Goal: Find specific page/section: Find specific page/section

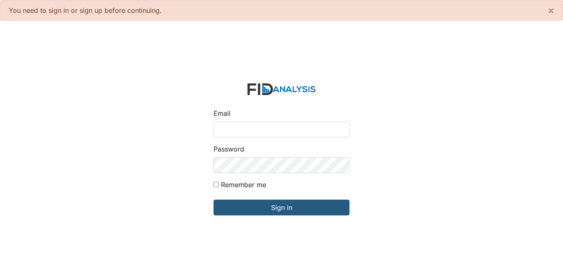
click at [250, 129] on input "Email" at bounding box center [281, 129] width 136 height 16
type input "[EMAIL_ADDRESS][DOMAIN_NAME]"
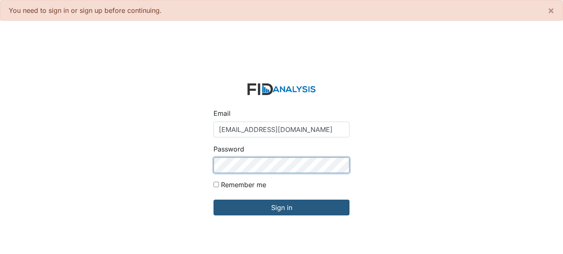
click at [213, 199] on input "Sign in" at bounding box center [281, 207] width 136 height 16
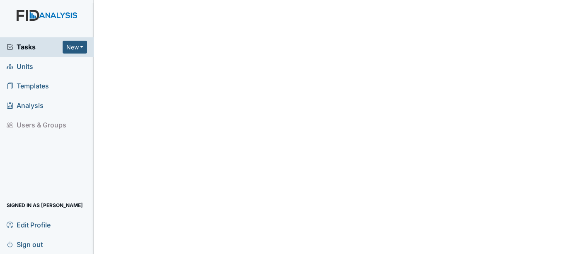
click at [24, 61] on span "Units" at bounding box center [20, 66] width 27 height 13
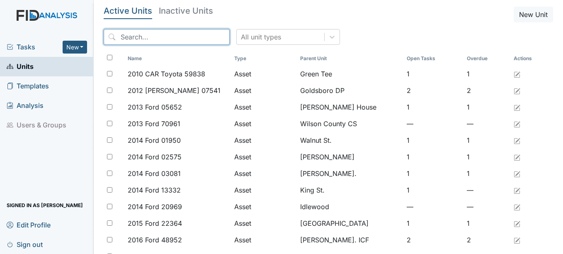
click at [140, 38] on input "search" at bounding box center [167, 37] width 126 height 16
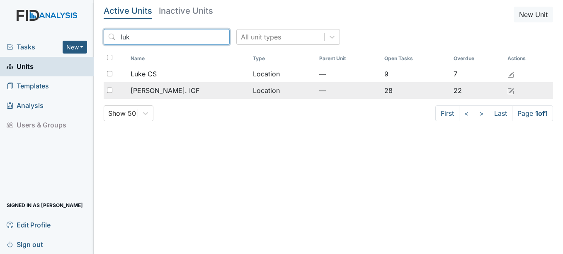
type input "luk"
click at [167, 90] on span "Luke St. ICF" at bounding box center [165, 90] width 69 height 10
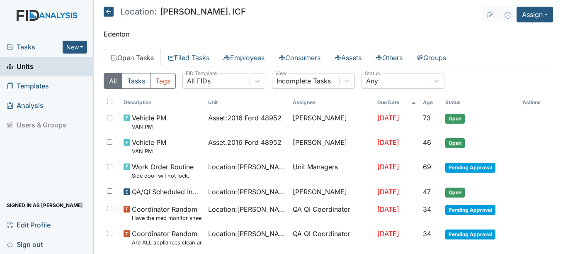
click at [155, 58] on link "Open Tasks" at bounding box center [132, 57] width 57 height 17
click at [186, 58] on link "Filed Tasks" at bounding box center [189, 57] width 56 height 17
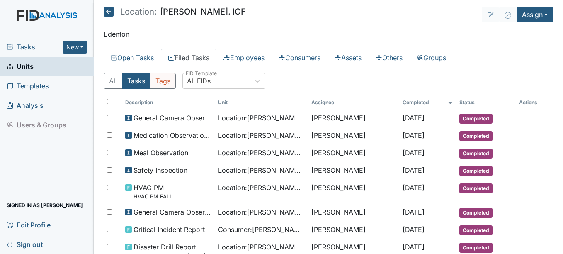
click at [171, 83] on button "Tags" at bounding box center [163, 81] width 26 height 16
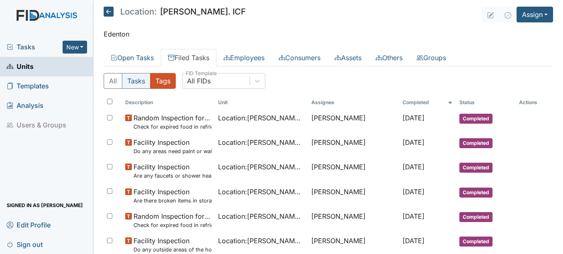
click at [132, 83] on button "Tasks" at bounding box center [136, 81] width 29 height 16
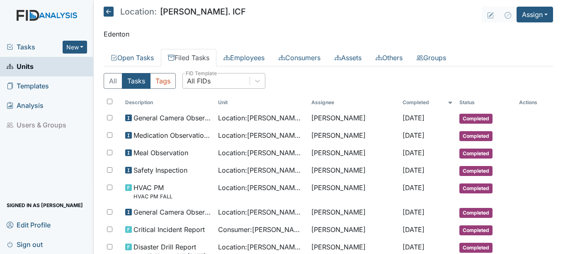
scroll to position [41, 0]
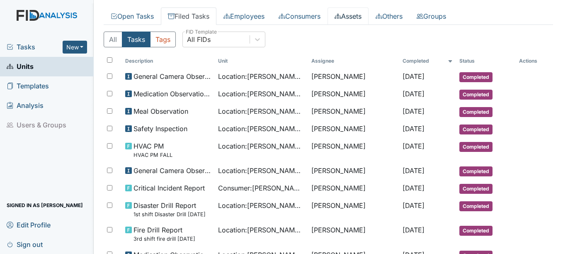
click at [358, 20] on link "Assets" at bounding box center [347, 15] width 41 height 17
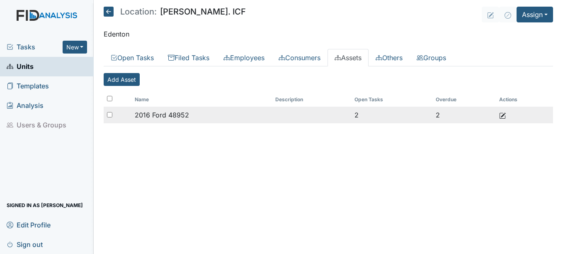
click at [170, 114] on span "2016 Ford 48952" at bounding box center [162, 115] width 54 height 8
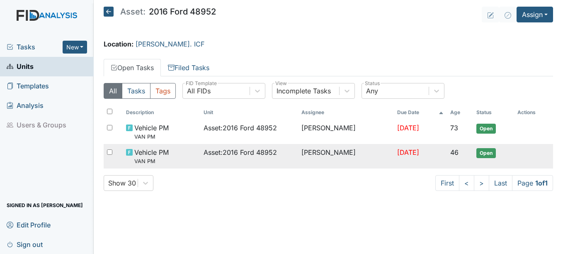
click at [482, 151] on span "Open" at bounding box center [485, 153] width 19 height 10
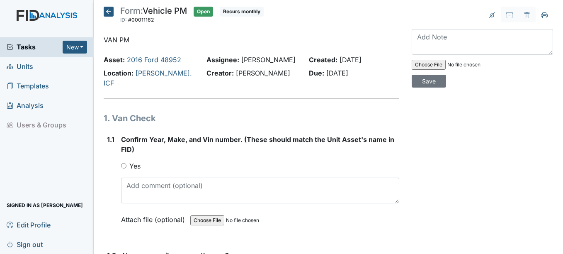
click at [108, 15] on icon at bounding box center [109, 12] width 10 height 10
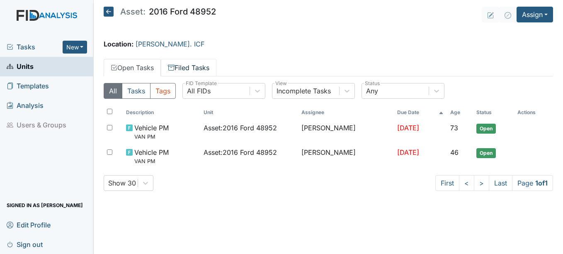
click at [206, 70] on link "Filed Tasks" at bounding box center [189, 67] width 56 height 17
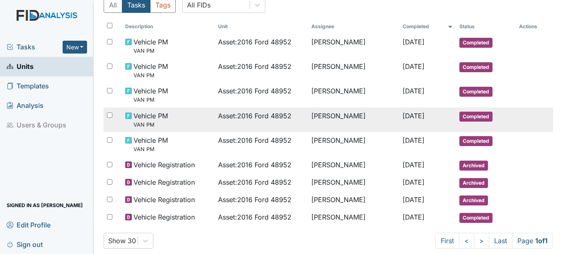
scroll to position [100, 0]
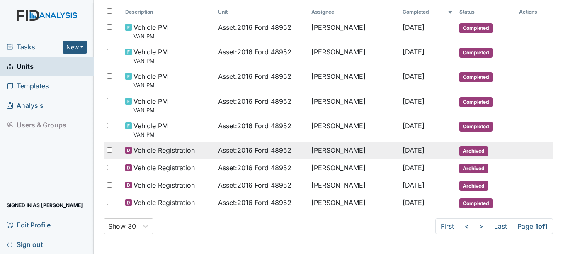
click at [466, 148] on span "Archived" at bounding box center [473, 151] width 29 height 10
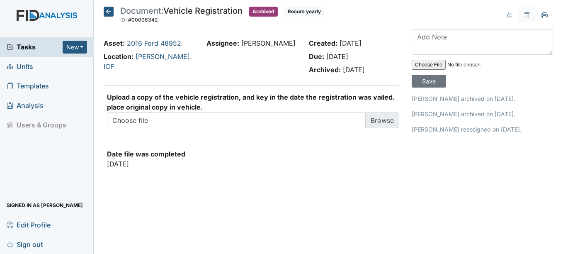
click at [110, 12] on icon at bounding box center [109, 12] width 10 height 10
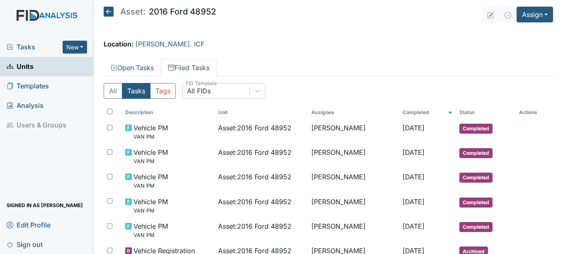
click at [110, 14] on icon at bounding box center [109, 12] width 10 height 10
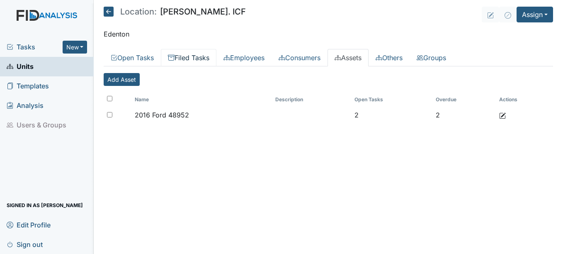
click at [188, 56] on link "Filed Tasks" at bounding box center [189, 57] width 56 height 17
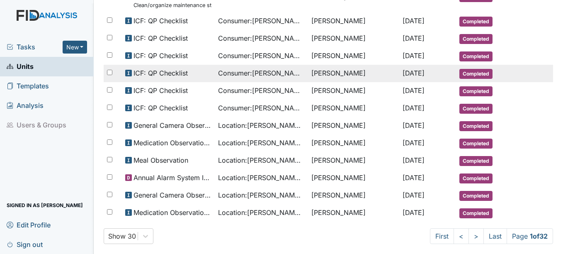
scroll to position [485, 0]
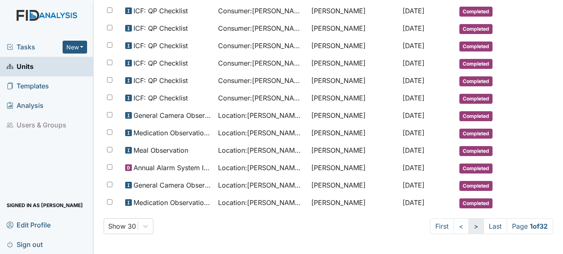
click at [468, 224] on link ">" at bounding box center [475, 226] width 15 height 16
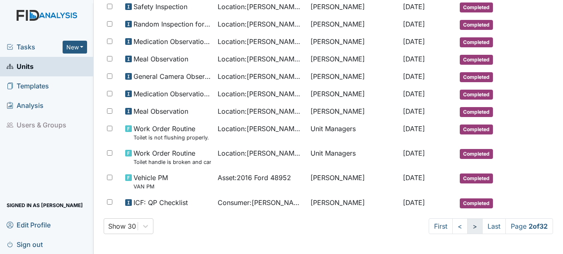
scroll to position [463, 0]
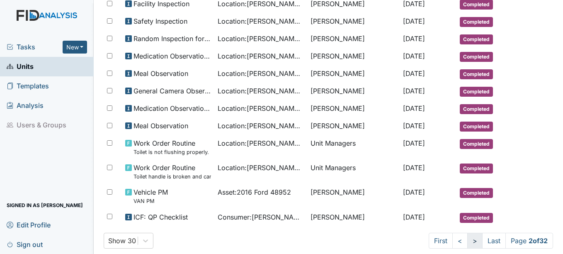
click at [464, 224] on td "Completed" at bounding box center [485, 217] width 59 height 17
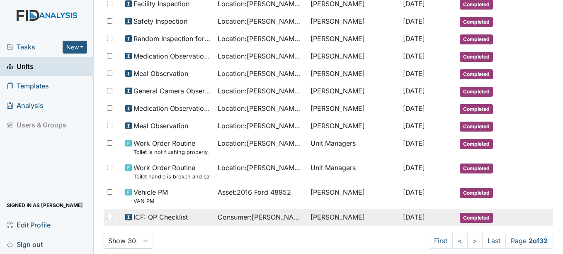
click at [464, 224] on td "Completed" at bounding box center [485, 217] width 59 height 17
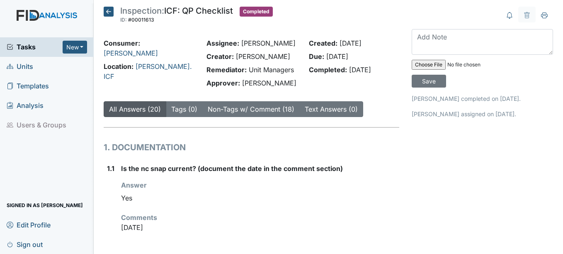
click at [105, 13] on icon at bounding box center [109, 12] width 10 height 10
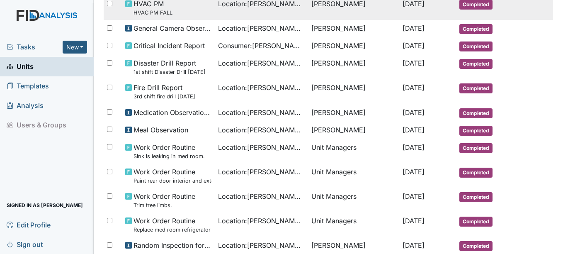
scroll to position [485, 0]
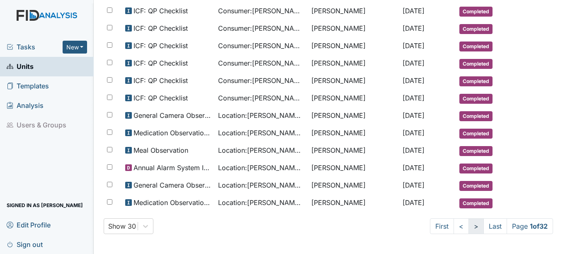
click at [468, 227] on link ">" at bounding box center [475, 226] width 15 height 16
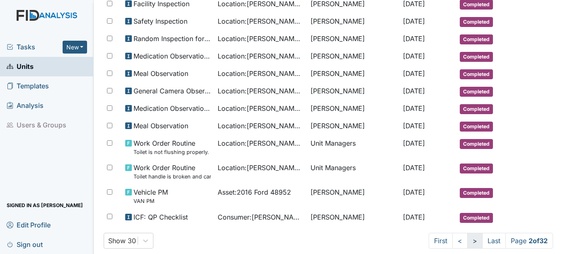
click at [471, 243] on link ">" at bounding box center [474, 241] width 15 height 16
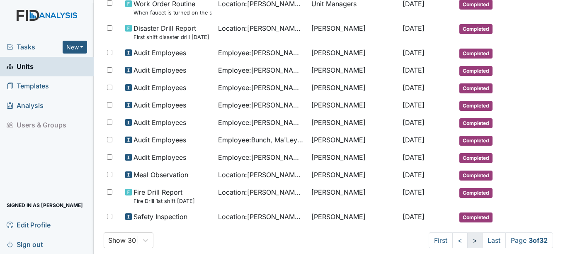
click at [467, 242] on link ">" at bounding box center [474, 240] width 15 height 16
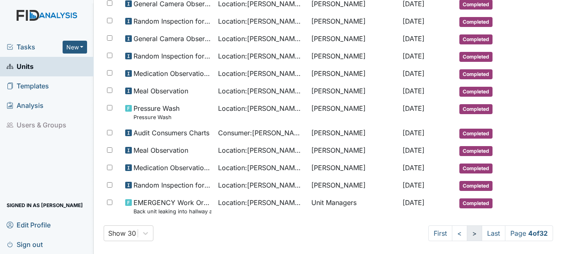
click at [467, 235] on link ">" at bounding box center [474, 233] width 15 height 16
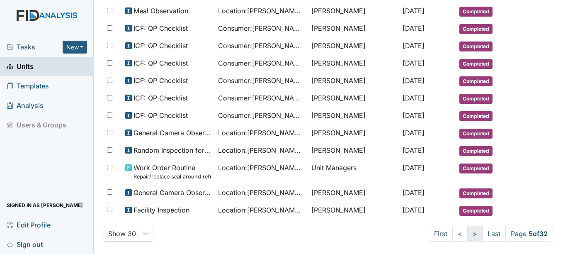
click at [467, 235] on link ">" at bounding box center [474, 234] width 15 height 16
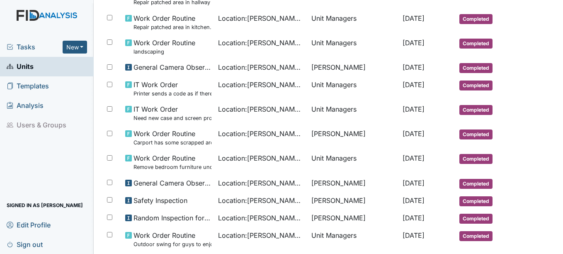
scroll to position [477, 0]
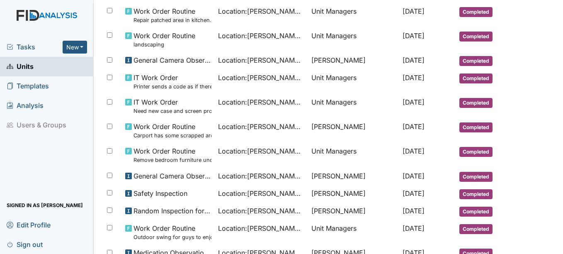
click at [464, 235] on td "Completed" at bounding box center [486, 232] width 60 height 24
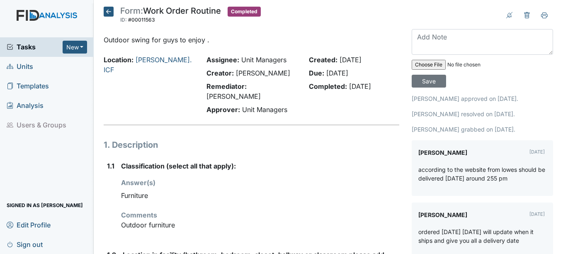
click at [464, 235] on p "ordered today 5/14/25 will update when it ships and give you all a delivery date" at bounding box center [482, 235] width 128 height 17
click at [108, 8] on icon at bounding box center [109, 12] width 10 height 10
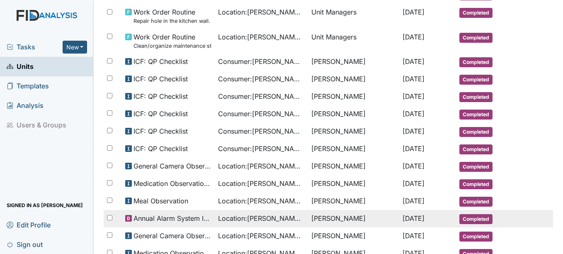
scroll to position [485, 0]
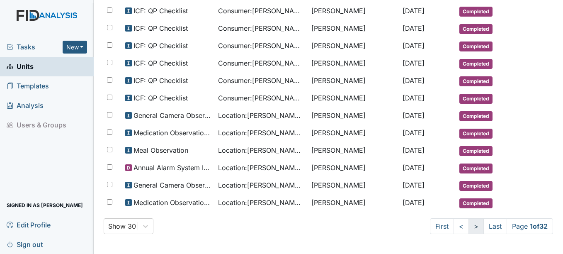
click at [468, 226] on link ">" at bounding box center [475, 226] width 15 height 16
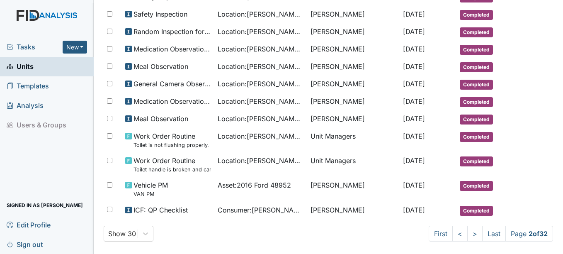
scroll to position [478, 0]
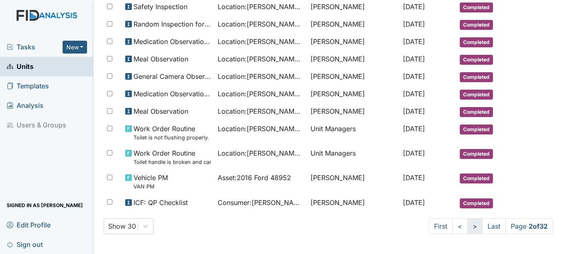
click at [467, 226] on link ">" at bounding box center [474, 226] width 15 height 16
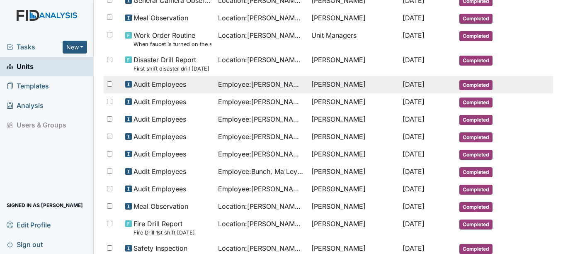
scroll to position [463, 0]
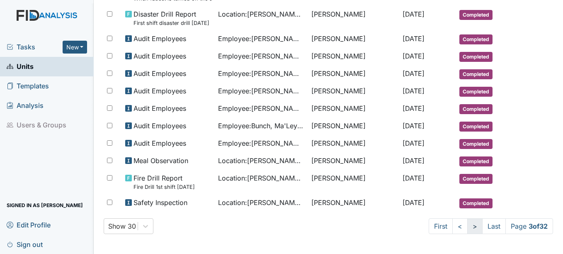
click at [467, 228] on link ">" at bounding box center [474, 226] width 15 height 16
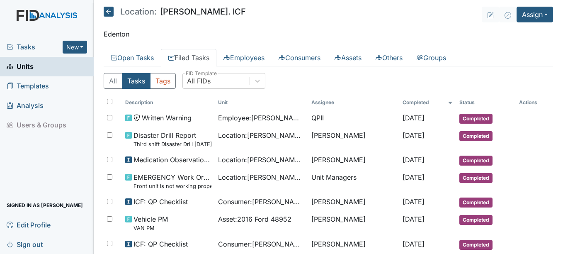
scroll to position [41, 0]
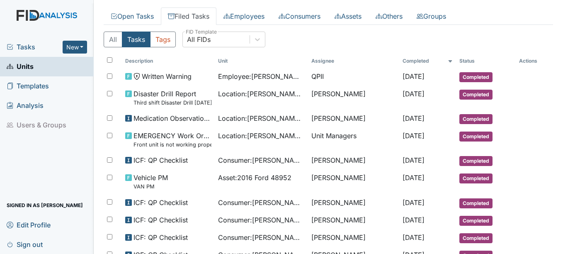
click at [447, 221] on td "Jul 24, 2025" at bounding box center [427, 219] width 57 height 17
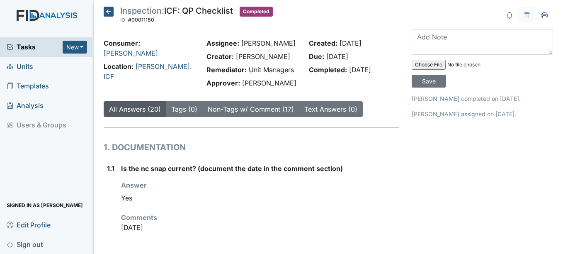
click at [108, 8] on icon at bounding box center [109, 12] width 10 height 10
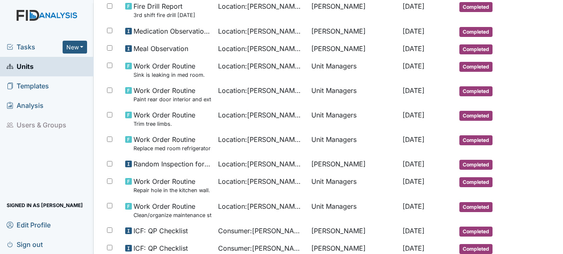
scroll to position [485, 0]
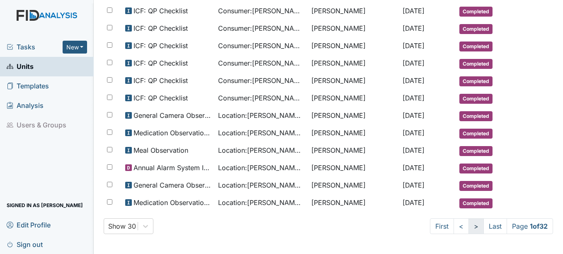
click at [468, 227] on link ">" at bounding box center [475, 226] width 15 height 16
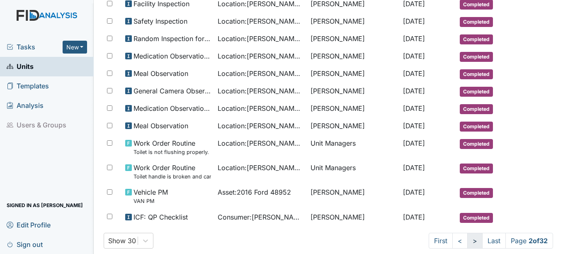
click at [467, 241] on link ">" at bounding box center [474, 241] width 15 height 16
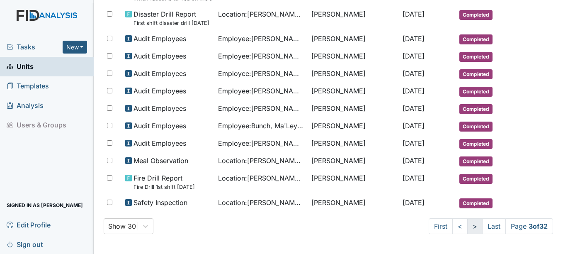
click at [467, 226] on link ">" at bounding box center [474, 226] width 15 height 16
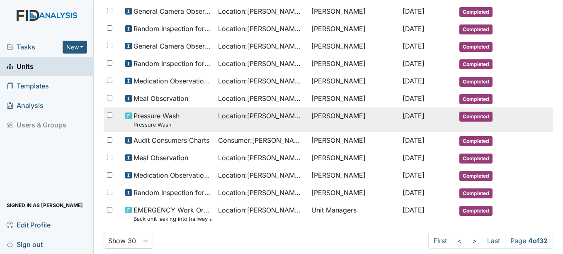
scroll to position [456, 0]
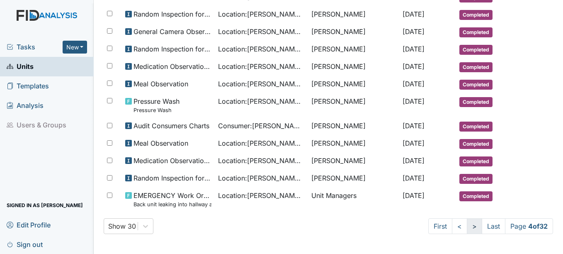
click at [467, 225] on link ">" at bounding box center [474, 226] width 15 height 16
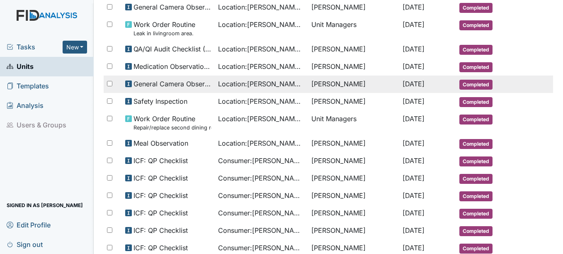
scroll to position [478, 0]
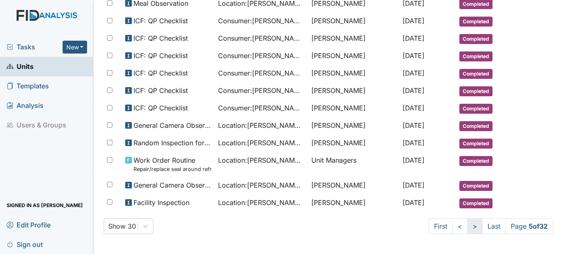
click at [467, 229] on link ">" at bounding box center [474, 226] width 15 height 16
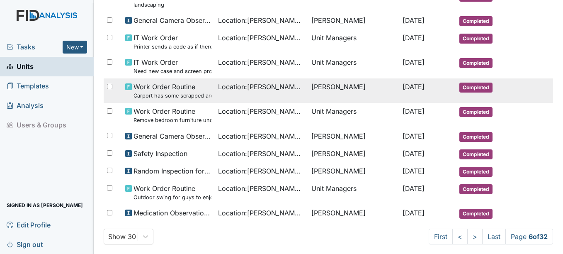
scroll to position [527, 0]
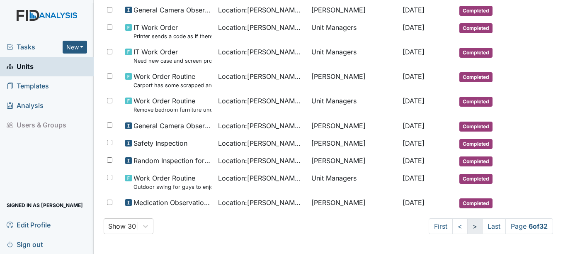
click at [467, 228] on link ">" at bounding box center [474, 226] width 15 height 16
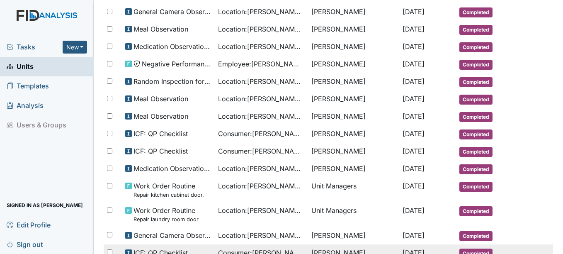
scroll to position [442, 0]
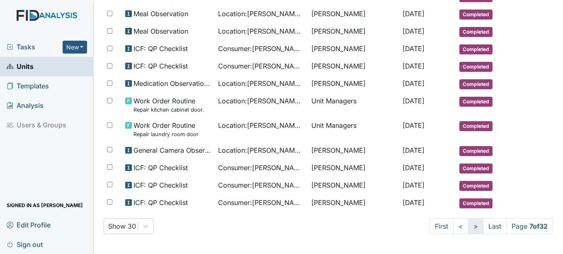
click at [468, 224] on link ">" at bounding box center [475, 226] width 15 height 16
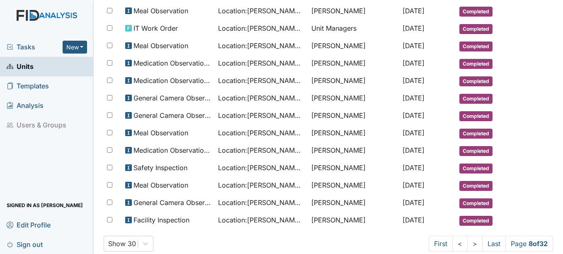
scroll to position [470, 0]
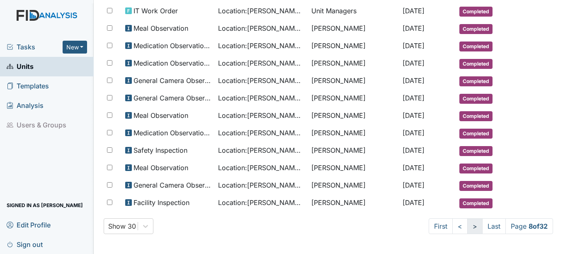
click at [467, 228] on link ">" at bounding box center [474, 226] width 15 height 16
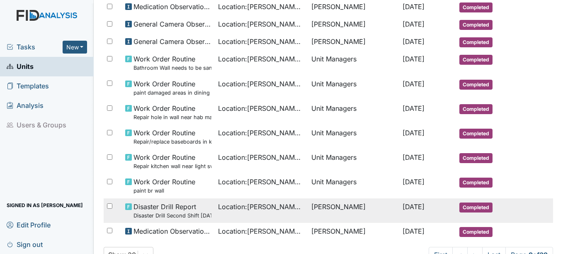
scroll to position [485, 0]
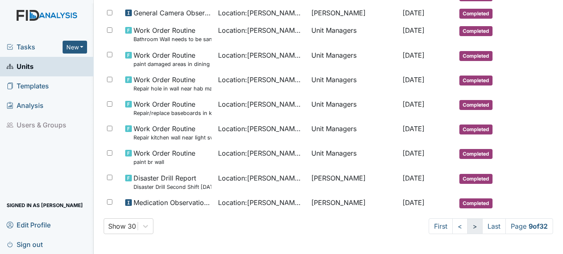
click at [467, 226] on link ">" at bounding box center [474, 226] width 15 height 16
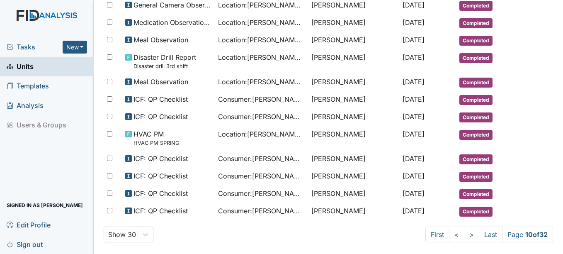
scroll to position [506, 0]
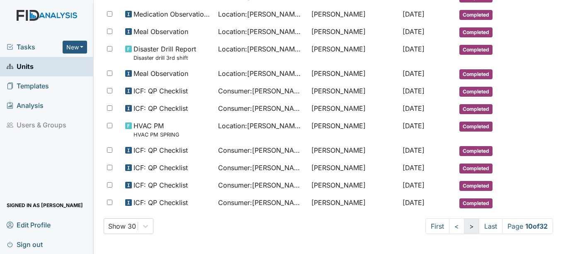
click at [465, 226] on link ">" at bounding box center [471, 226] width 15 height 16
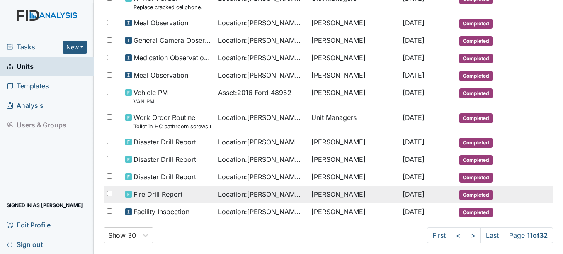
scroll to position [485, 0]
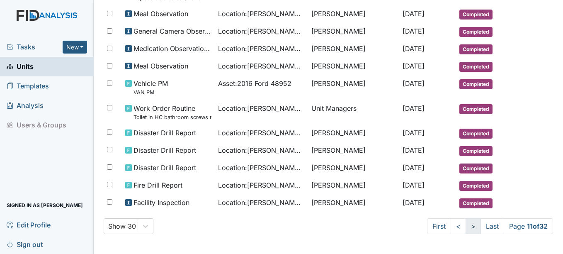
click at [467, 227] on link ">" at bounding box center [473, 226] width 15 height 16
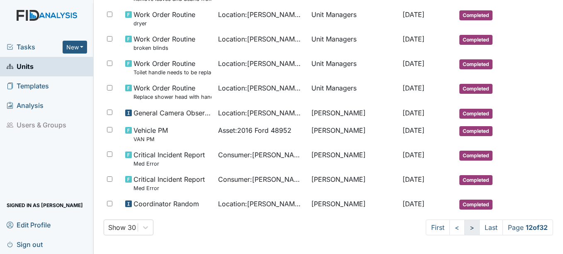
scroll to position [499, 0]
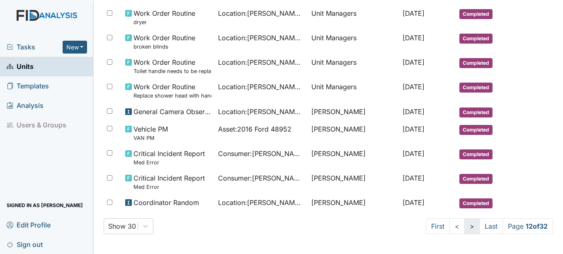
click at [464, 224] on link ">" at bounding box center [471, 226] width 15 height 16
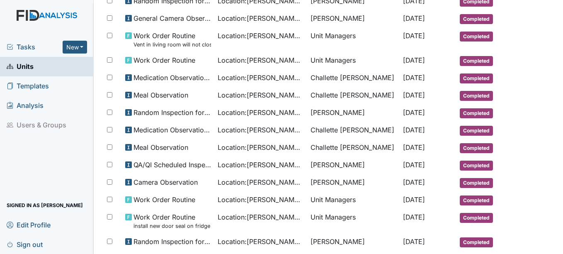
scroll to position [463, 0]
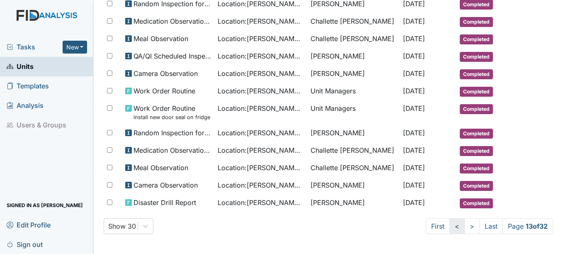
click at [451, 226] on link "<" at bounding box center [456, 226] width 15 height 16
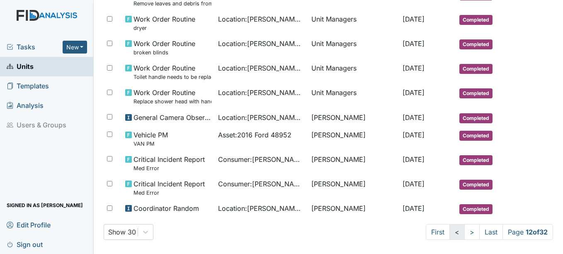
scroll to position [499, 0]
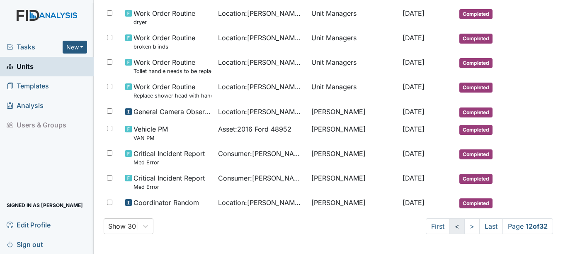
click at [449, 229] on link "<" at bounding box center [456, 226] width 15 height 16
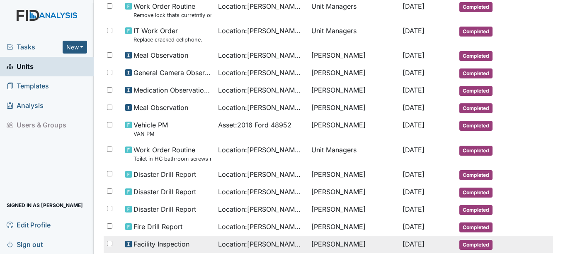
scroll to position [485, 0]
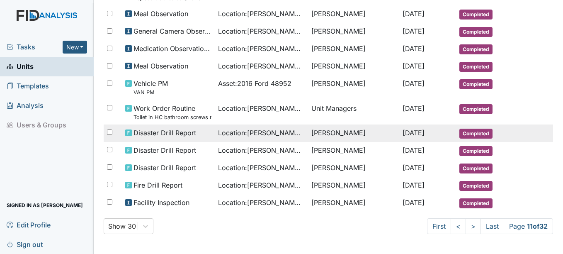
click at [470, 131] on span "Completed" at bounding box center [475, 134] width 33 height 10
